Goal: Task Accomplishment & Management: Complete application form

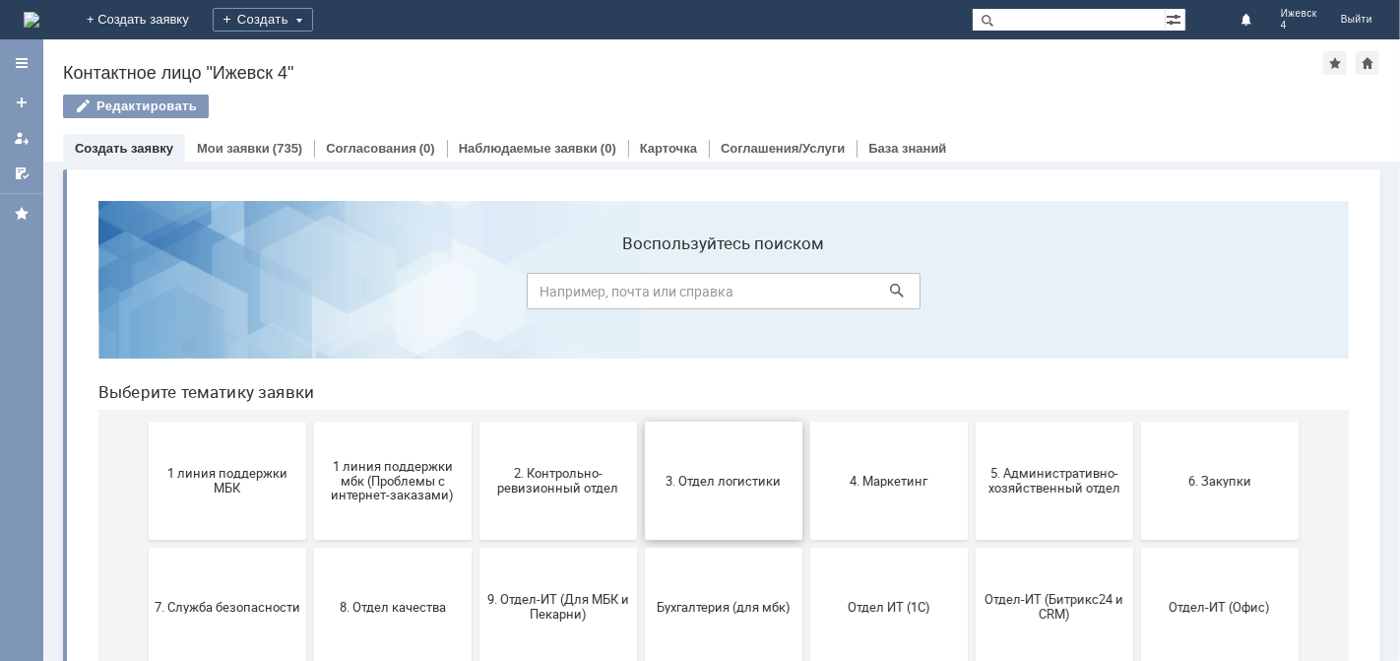
click at [694, 449] on button "3. Отдел логистики" at bounding box center [723, 480] width 158 height 118
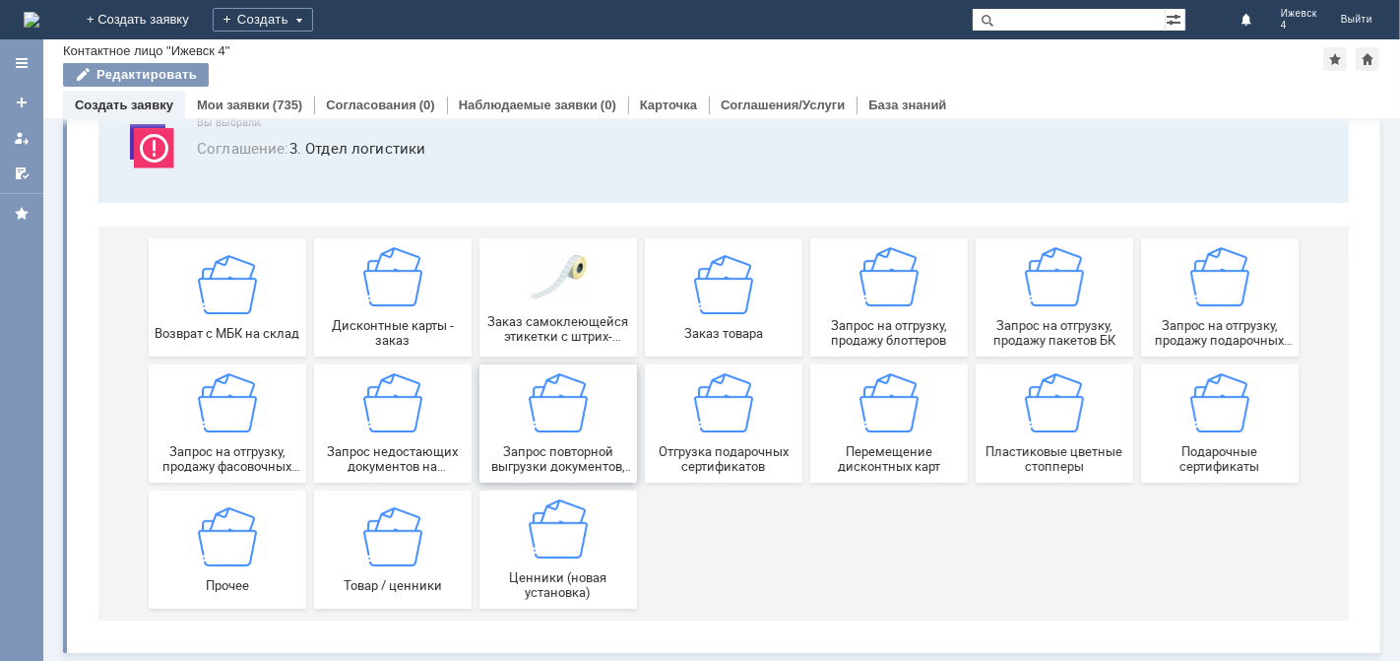
scroll to position [143, 0]
click at [1040, 328] on span "Запрос на отгрузку, продажу пакетов БК" at bounding box center [1054, 333] width 146 height 30
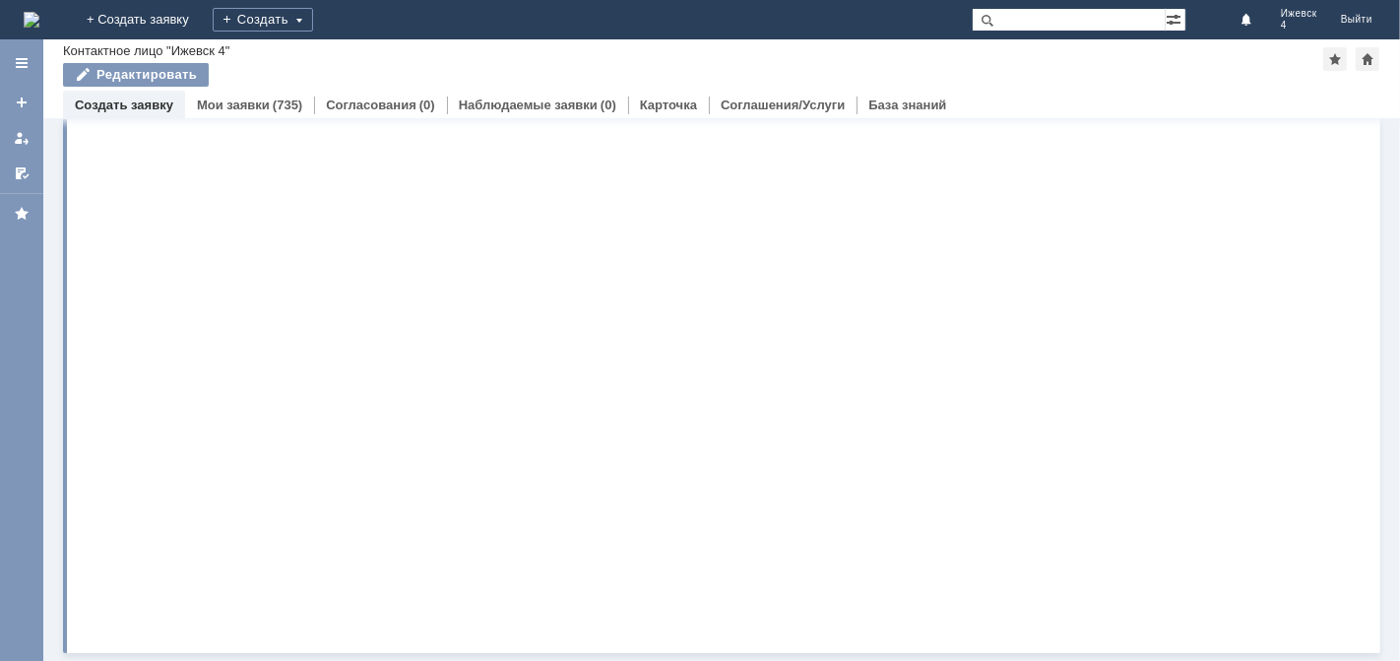
scroll to position [0, 0]
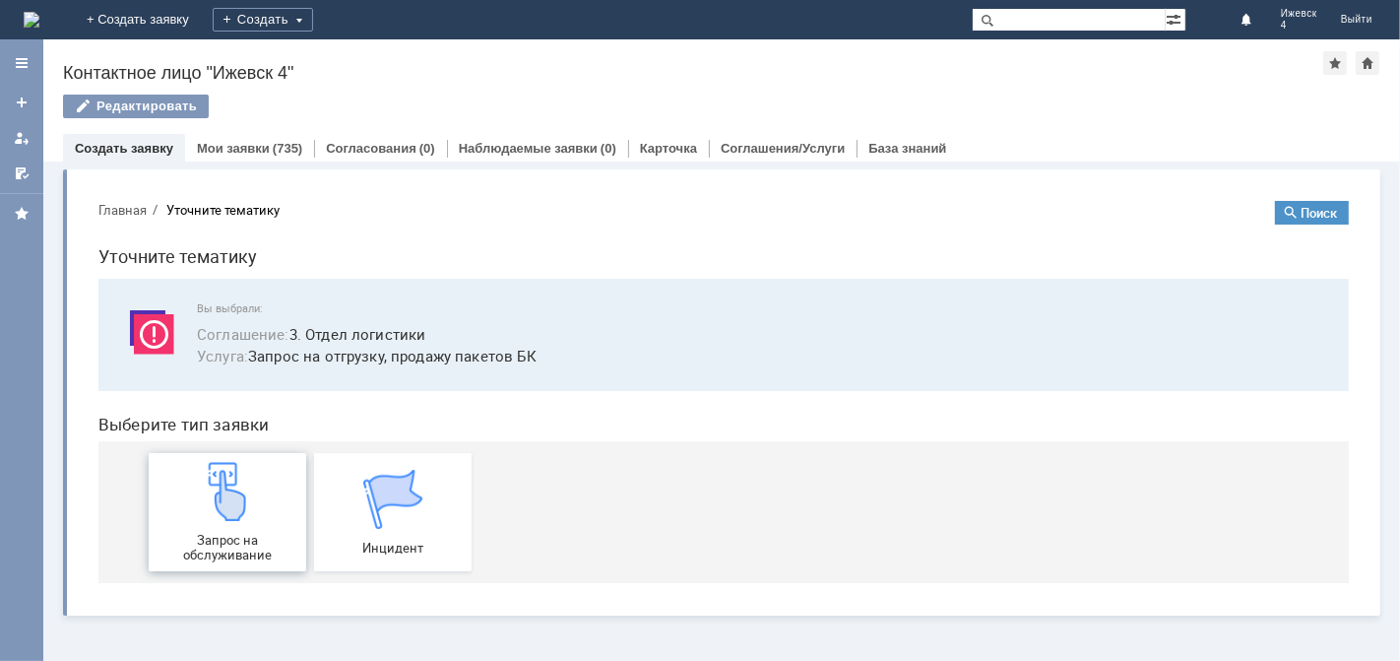
click at [209, 536] on span "Запрос на обслуживание" at bounding box center [227, 547] width 146 height 30
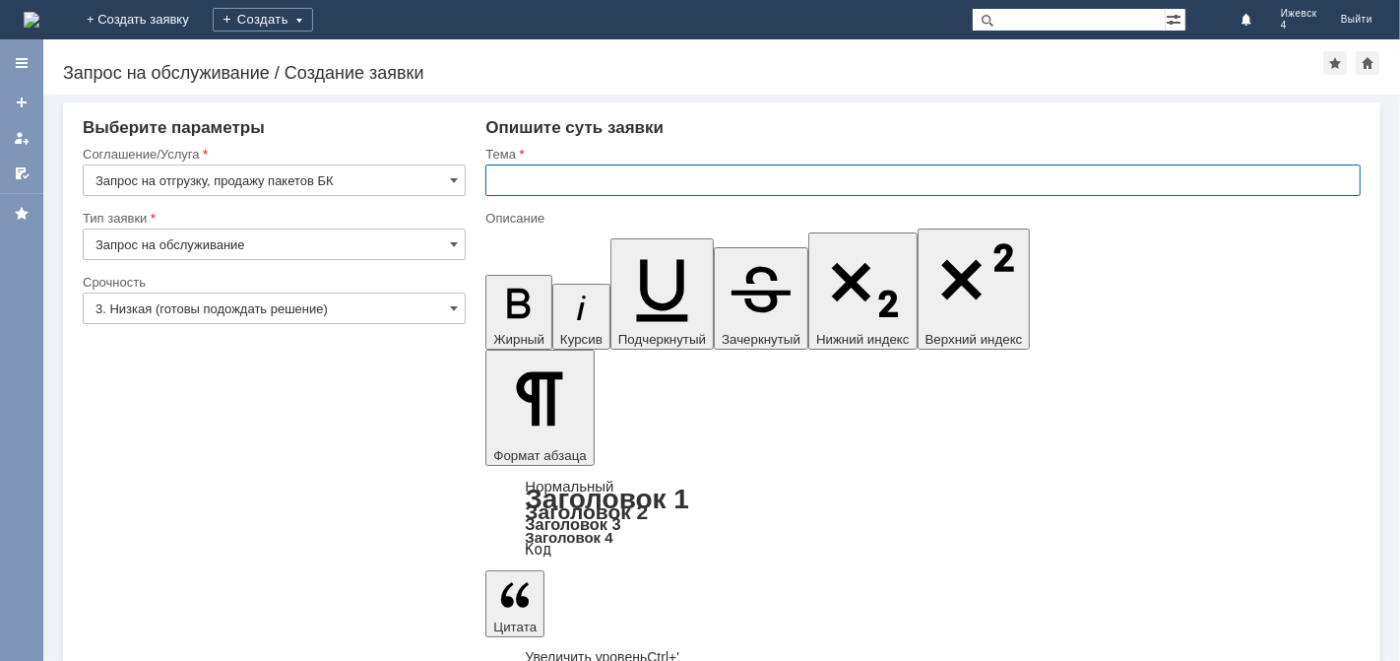
click at [516, 175] on input "text" at bounding box center [924, 180] width 876 height 32
click at [611, 178] on input "Заявка на пакеты Ижевск 4" at bounding box center [924, 180] width 876 height 32
type input "Заявка на пакеты МБК Ижевск 4"
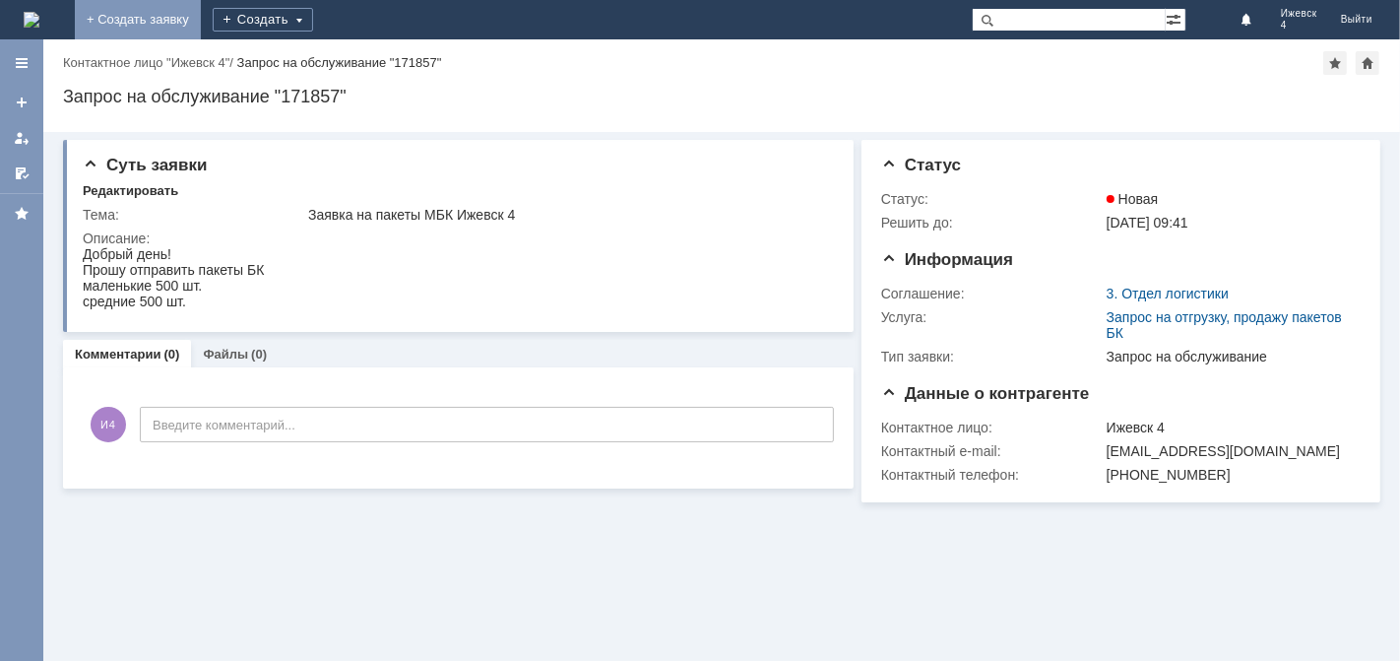
click at [201, 18] on link "+ Создать заявку" at bounding box center [138, 19] width 126 height 39
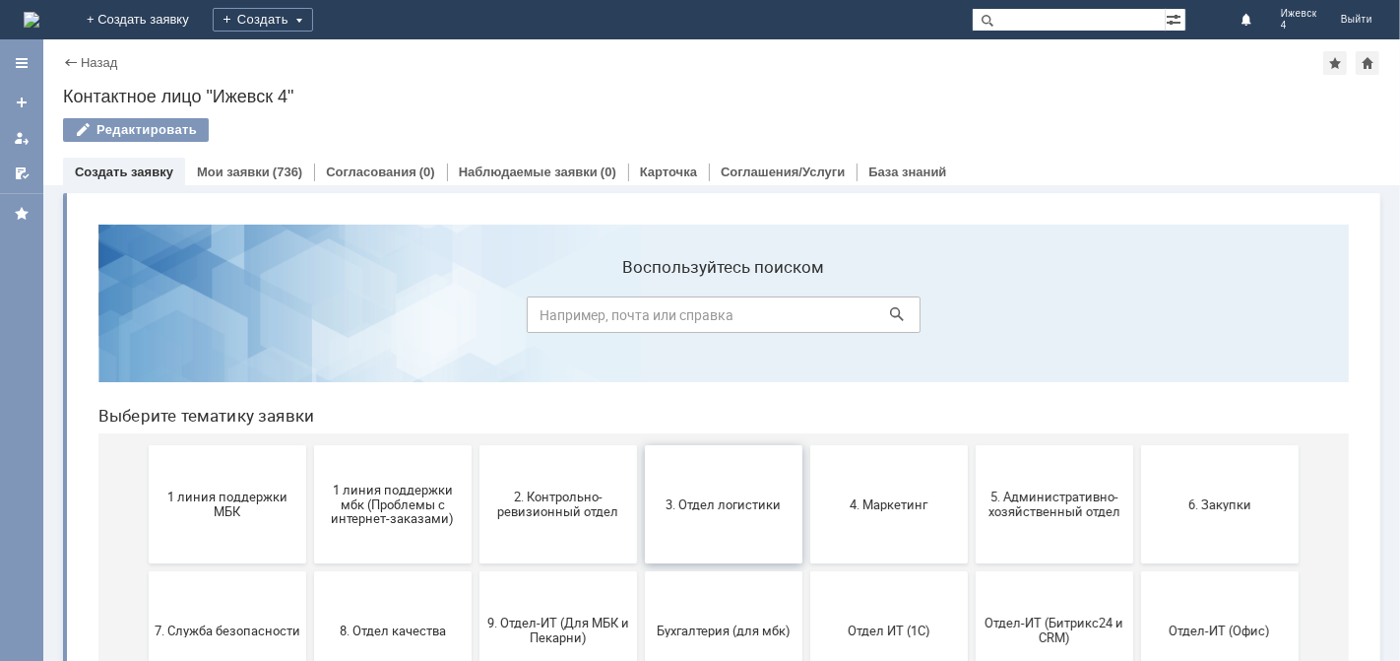
click at [707, 488] on button "3. Отдел логистики" at bounding box center [723, 503] width 158 height 118
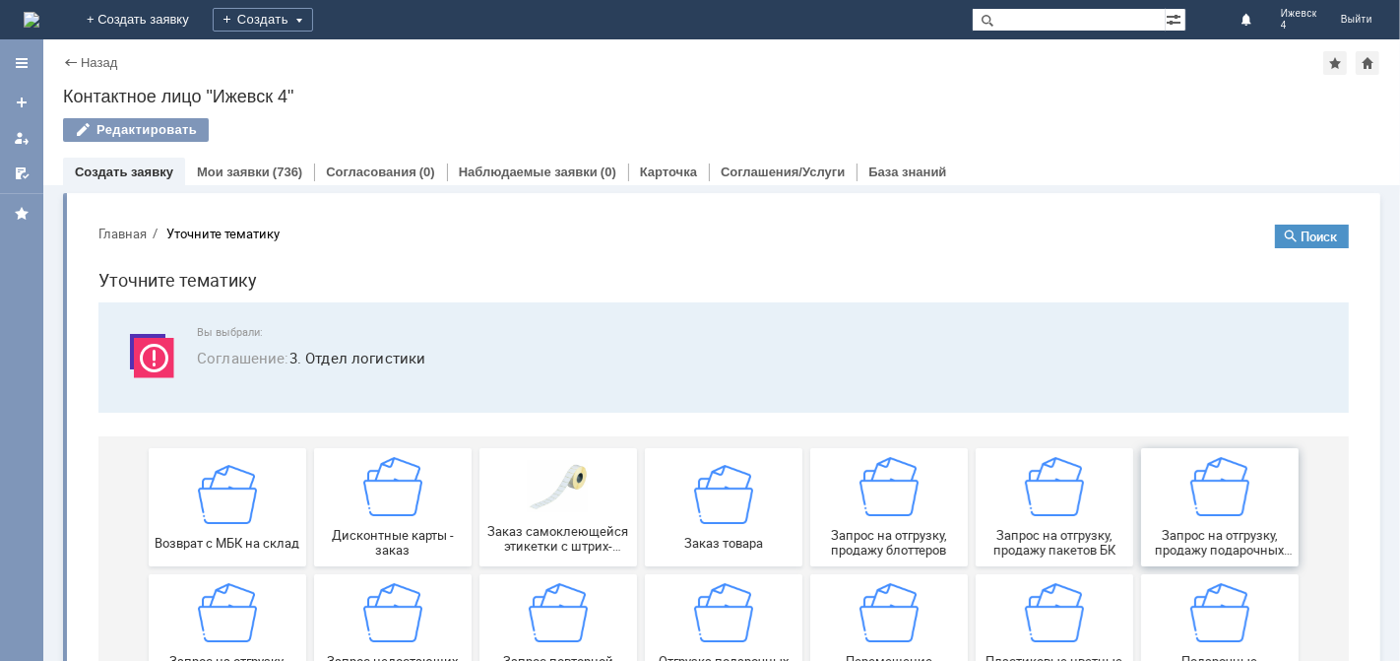
click at [1191, 502] on img at bounding box center [1219, 485] width 59 height 59
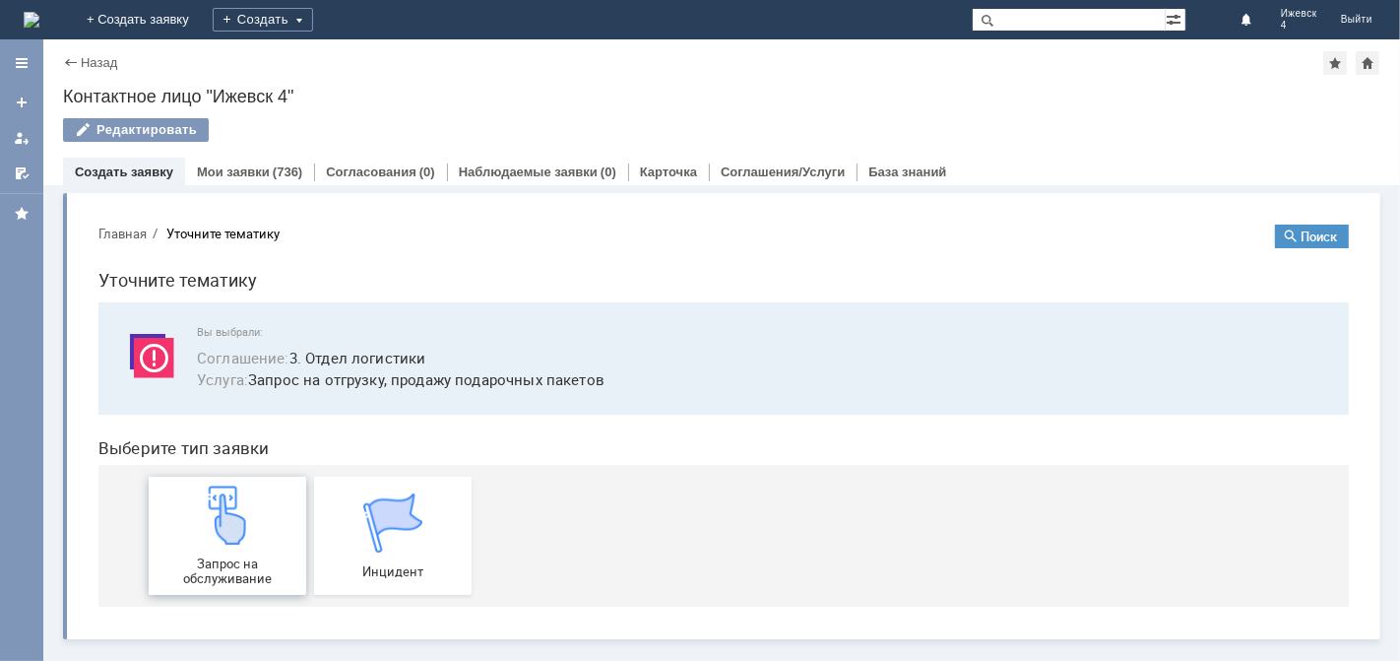
click at [200, 545] on div "Запрос на обслуживание" at bounding box center [227, 535] width 146 height 100
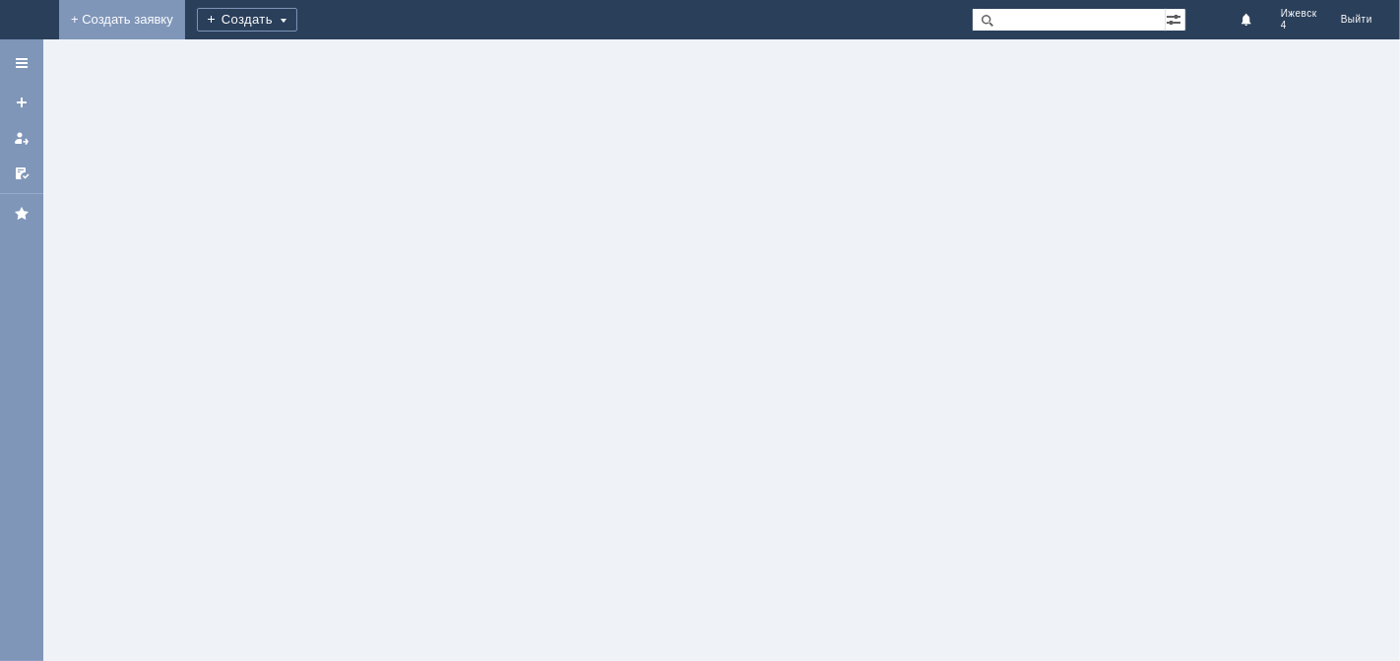
click at [185, 15] on link "+ Создать заявку" at bounding box center [122, 19] width 126 height 39
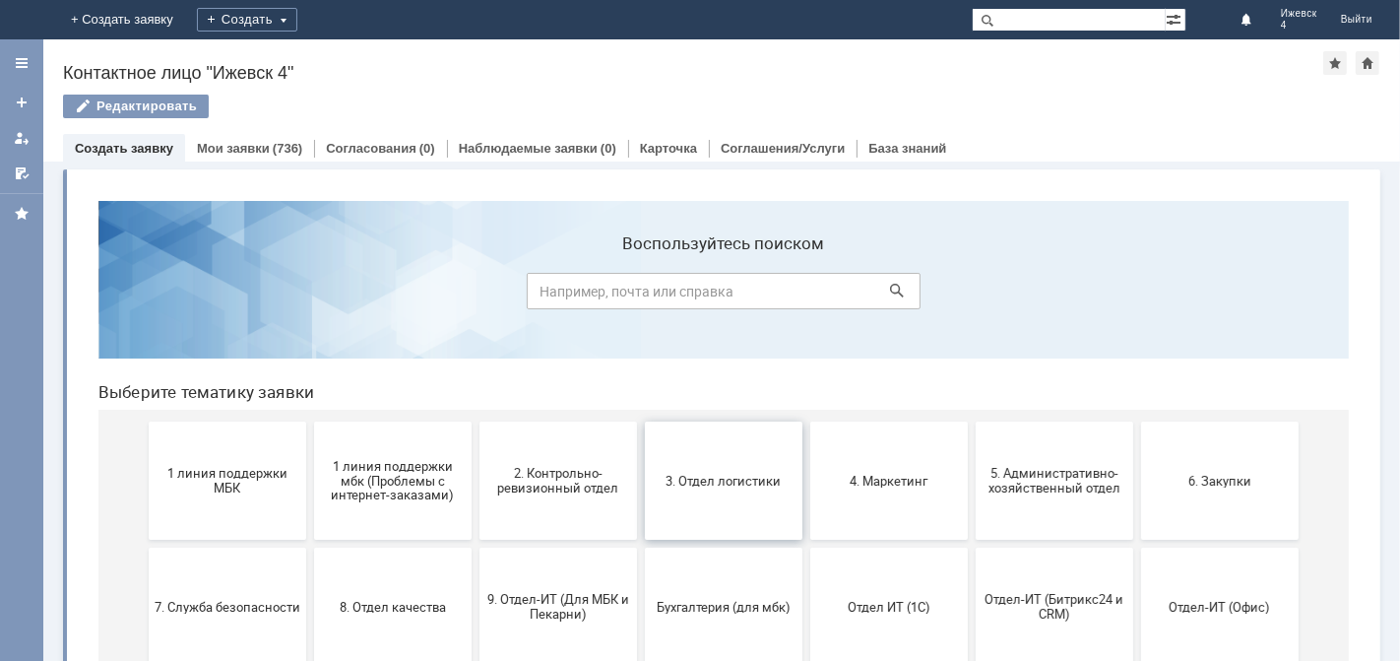
click at [731, 498] on button "3. Отдел логистики" at bounding box center [723, 480] width 158 height 118
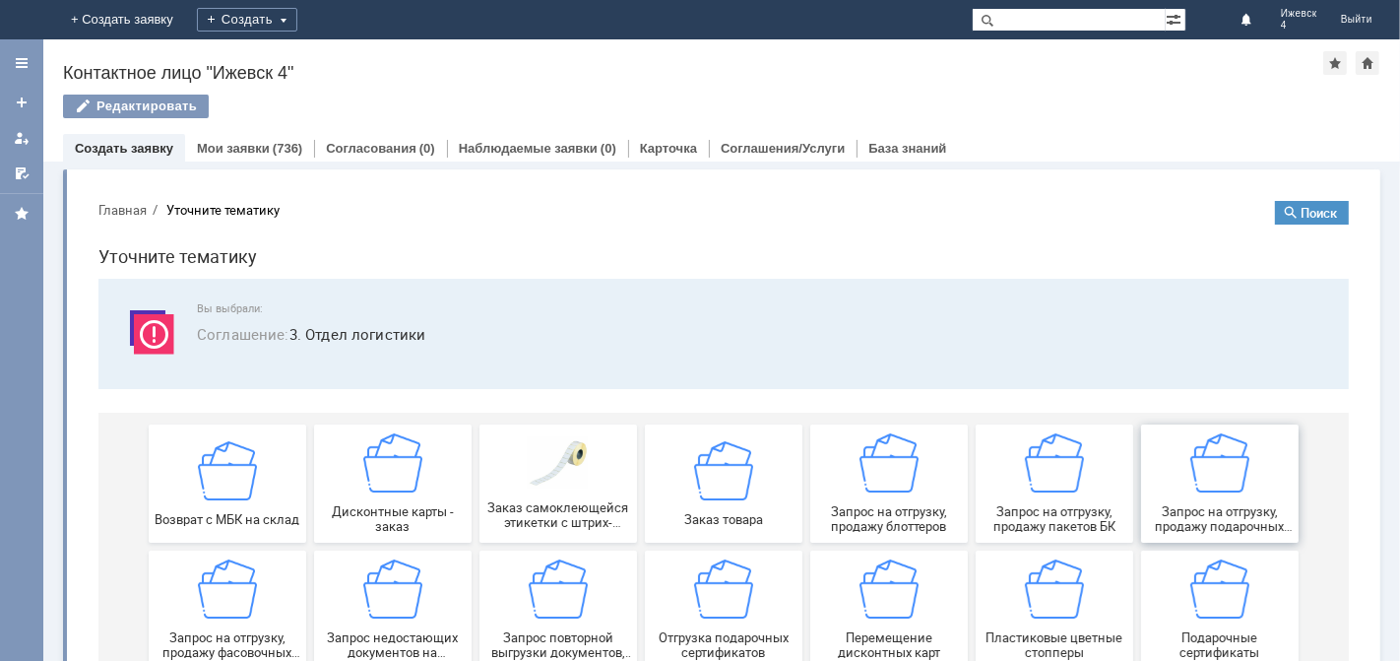
click at [1225, 495] on div "Запрос на отгрузку, продажу подарочных пакетов" at bounding box center [1219, 482] width 146 height 100
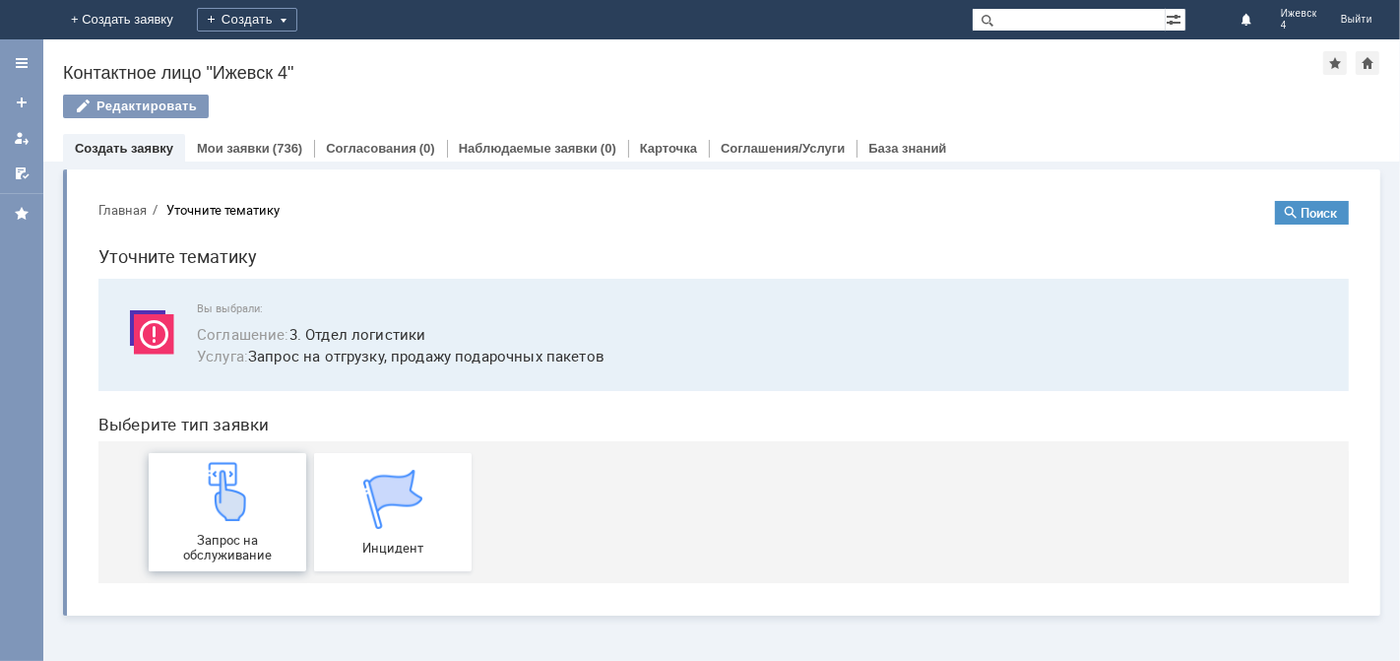
click at [225, 507] on img at bounding box center [226, 490] width 59 height 59
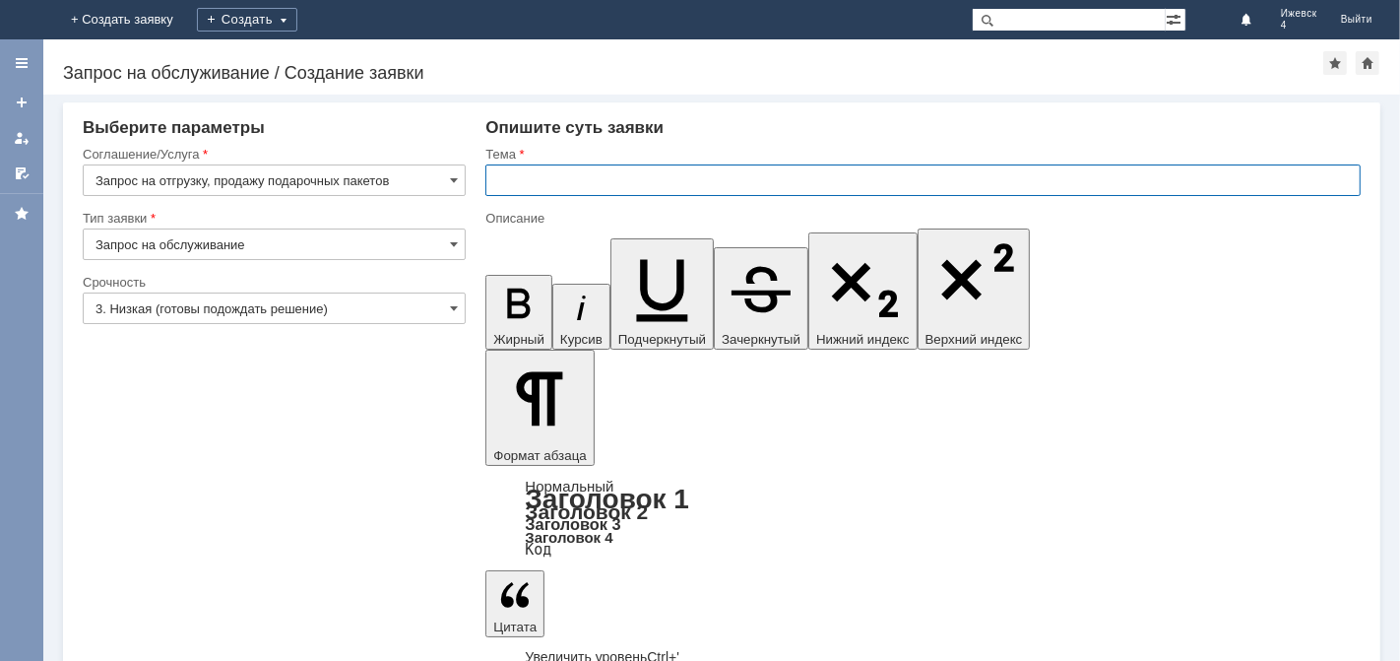
click at [535, 182] on input "text" at bounding box center [924, 180] width 876 height 32
click at [588, 179] on input "Заявка на подврочные" at bounding box center [924, 180] width 876 height 32
click at [655, 178] on input "Заявка на подарочные" at bounding box center [924, 180] width 876 height 32
type input "Заявка на подарочные пакеты МБК Ижевск 4."
